Goal: Check status: Check status

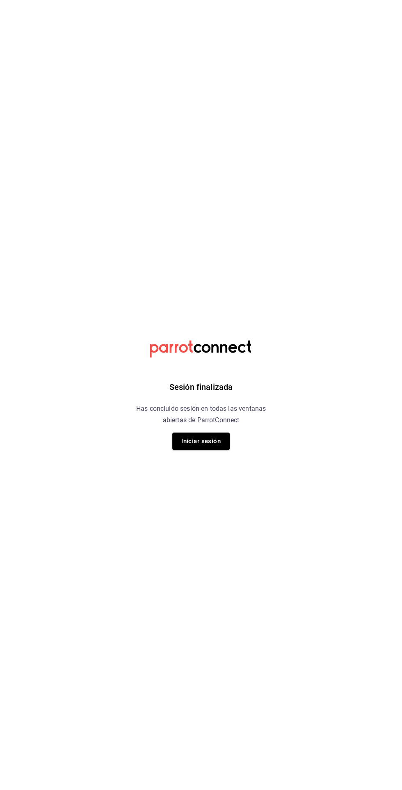
click at [220, 443] on button "Iniciar sesión" at bounding box center [200, 441] width 57 height 17
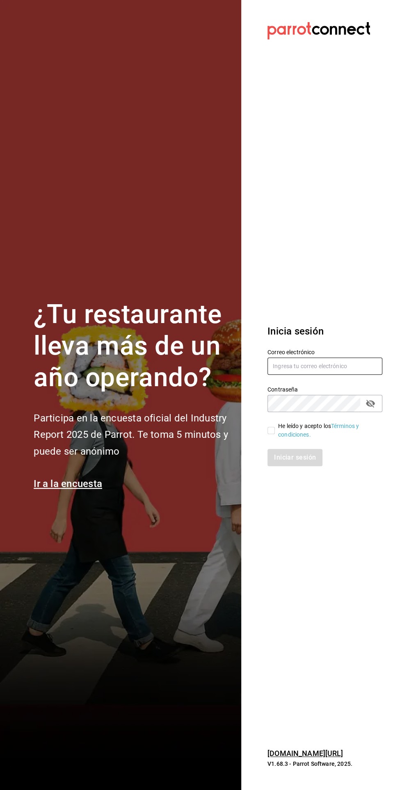
click at [294, 375] on input "text" at bounding box center [324, 366] width 115 height 17
type input "Abisalpedidos@gmail.com"
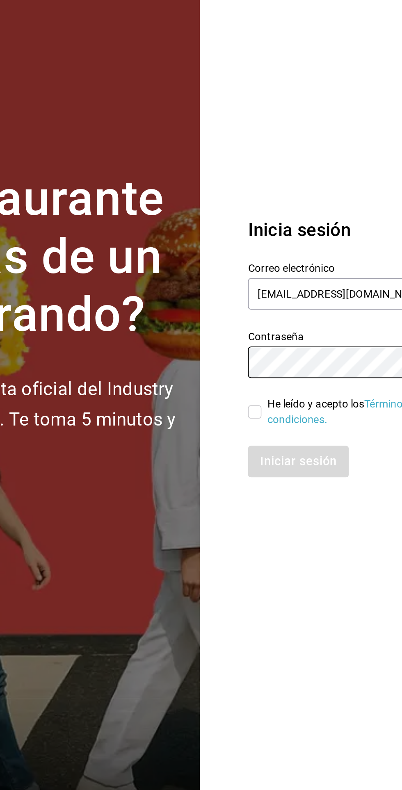
click at [281, 438] on link "Términos y condiciones." at bounding box center [318, 430] width 81 height 15
click at [271, 434] on input "He leído y acepto los Términos y condiciones." at bounding box center [270, 430] width 7 height 7
checkbox input "true"
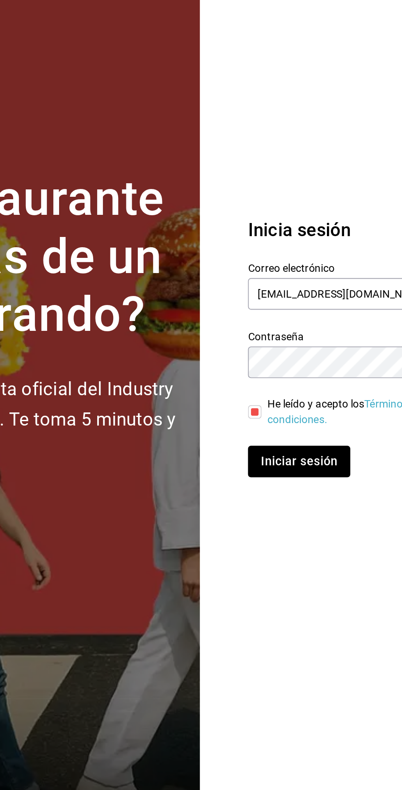
click at [290, 466] on button "Iniciar sesión" at bounding box center [295, 457] width 56 height 17
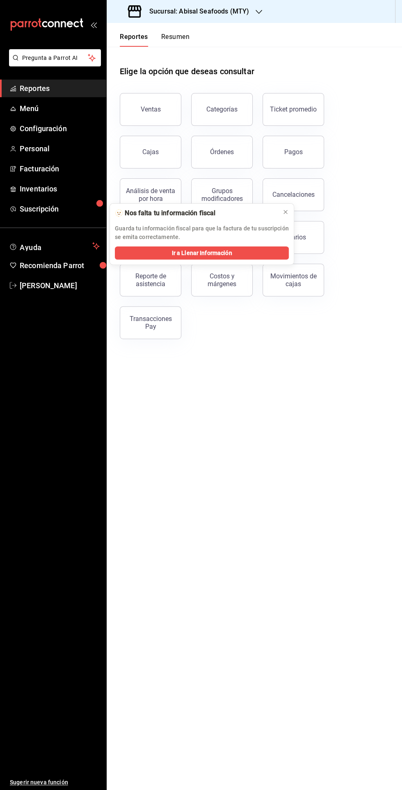
click at [238, 11] on h3 "Sucursal: Abisal Seafoods (MTY)" at bounding box center [196, 12] width 106 height 10
click at [173, 56] on div "Market Abisal (Mty)" at bounding box center [168, 54] width 110 height 9
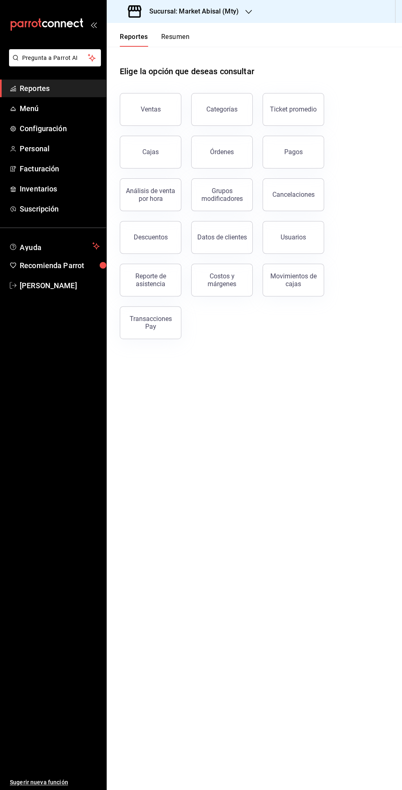
click at [155, 113] on button "Ventas" at bounding box center [151, 109] width 62 height 33
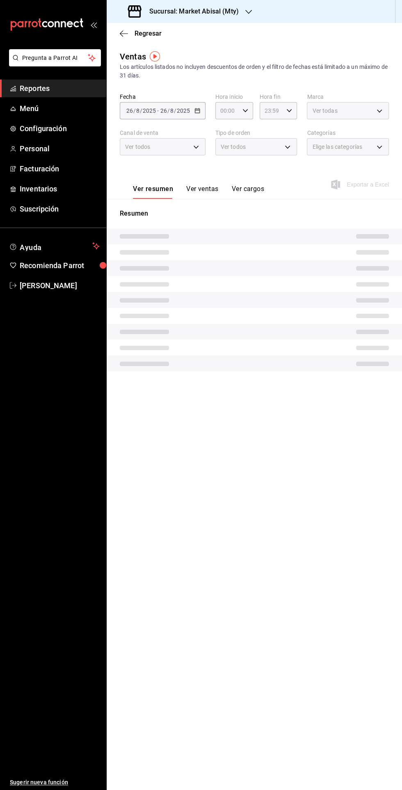
click at [138, 33] on span "Regresar" at bounding box center [148, 34] width 27 height 8
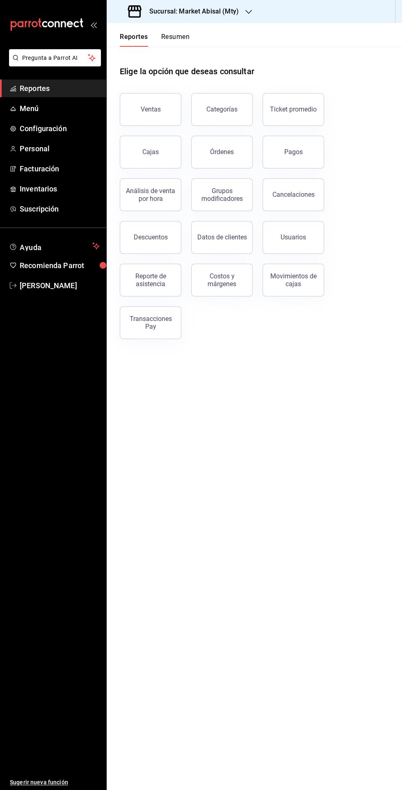
click at [171, 329] on div "Transacciones Pay" at bounding box center [150, 323] width 51 height 16
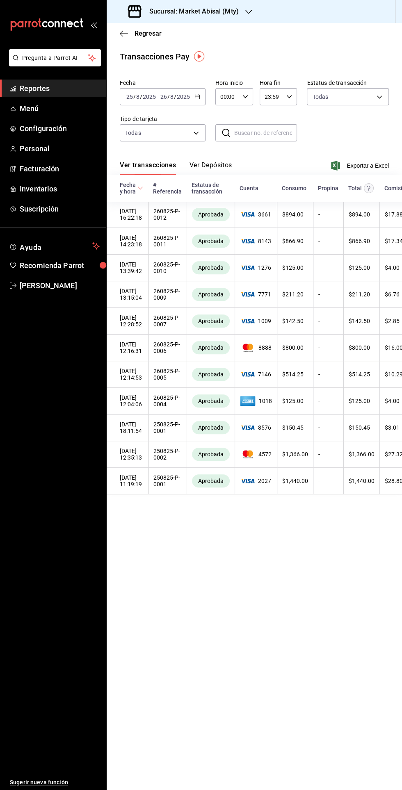
click at [133, 37] on span "Regresar" at bounding box center [141, 34] width 42 height 8
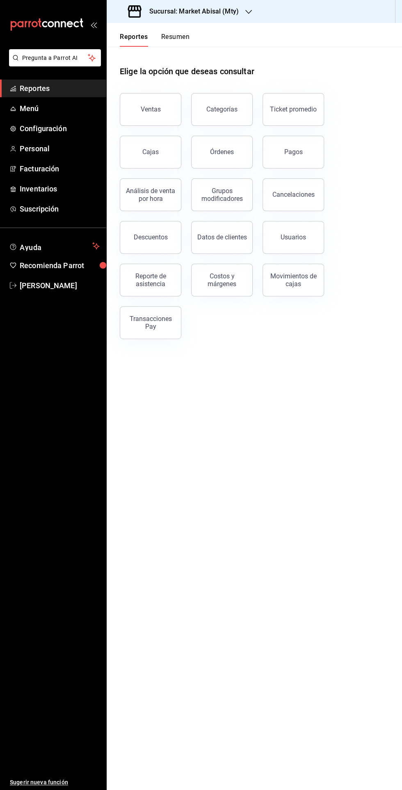
click at [161, 283] on div "Reporte de asistencia" at bounding box center [150, 280] width 51 height 16
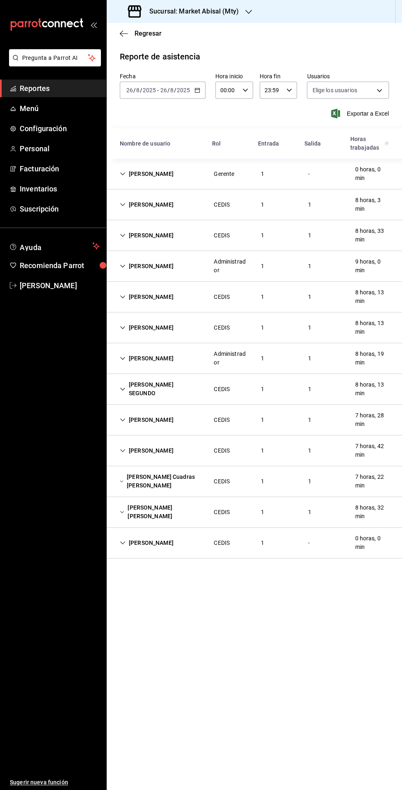
type input "306a98c0-6940-4e4e-933e-54fb4acd2f42,a10db752-46b7-4f62-b4af-cf2cdd13f665,fbcc5…"
click at [122, 167] on div "[PERSON_NAME]" at bounding box center [146, 174] width 67 height 15
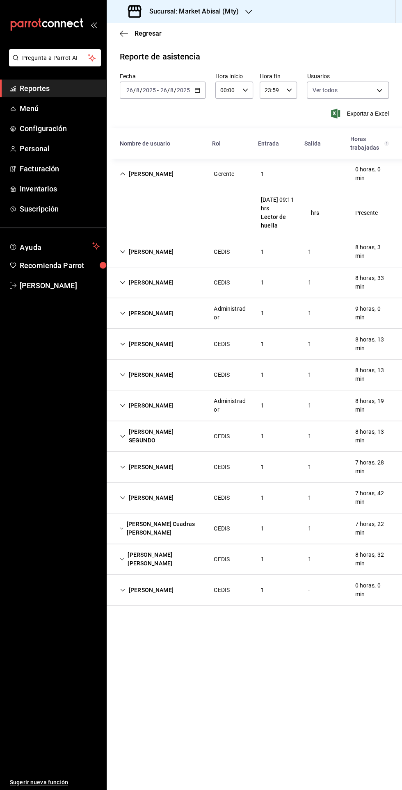
click at [188, 87] on input "2025" at bounding box center [183, 90] width 14 height 7
click at [172, 203] on span "Rango de fechas" at bounding box center [159, 207] width 64 height 9
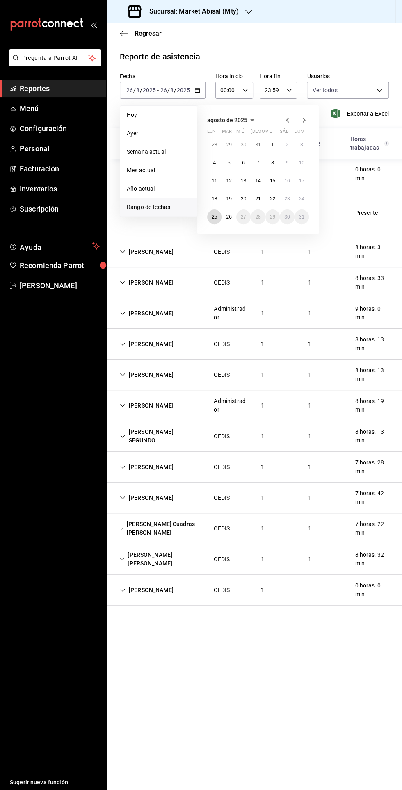
click at [215, 214] on abbr "25" at bounding box center [214, 217] width 5 height 6
click at [214, 214] on abbr "25" at bounding box center [214, 217] width 5 height 6
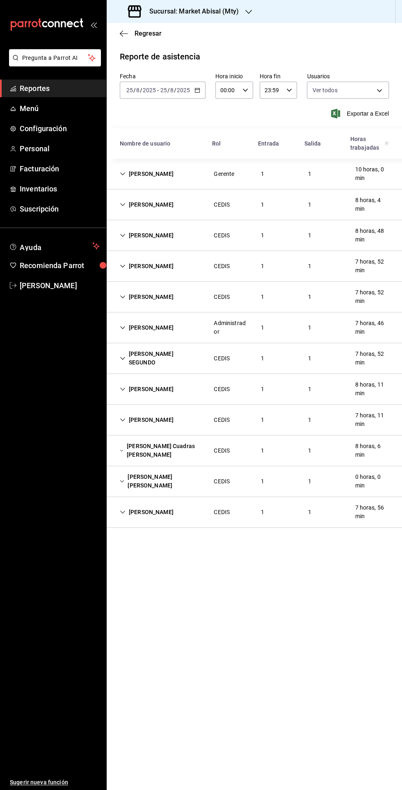
click at [122, 171] on icon "Cell" at bounding box center [123, 174] width 6 height 6
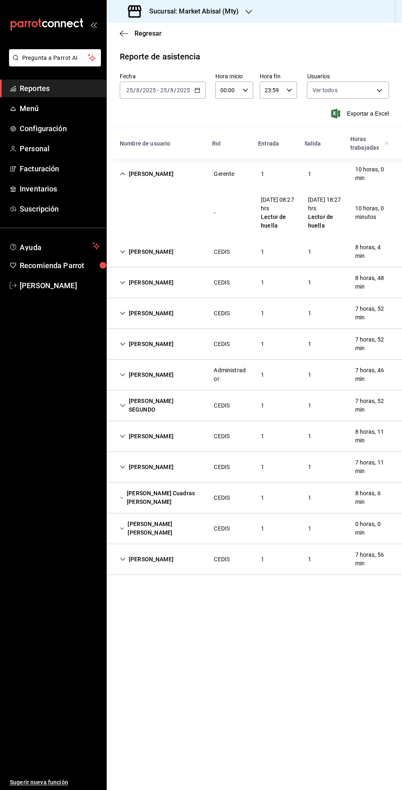
scroll to position [30, 0]
